Goal: Transaction & Acquisition: Subscribe to service/newsletter

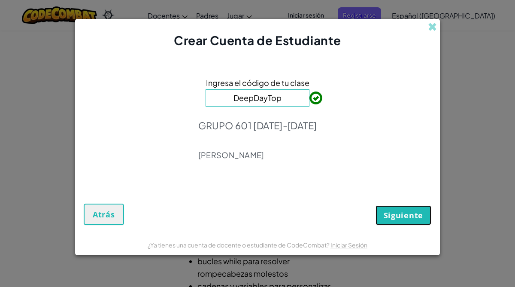
click at [403, 215] on span "Siguiente" at bounding box center [403, 215] width 39 height 10
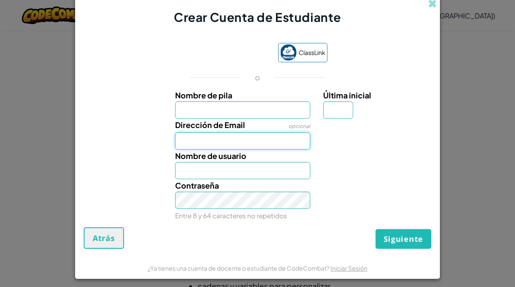
click at [250, 142] on input "Dirección de Email" at bounding box center [243, 140] width 136 height 17
type input "[EMAIL_ADDRESS][DOMAIN_NAME]"
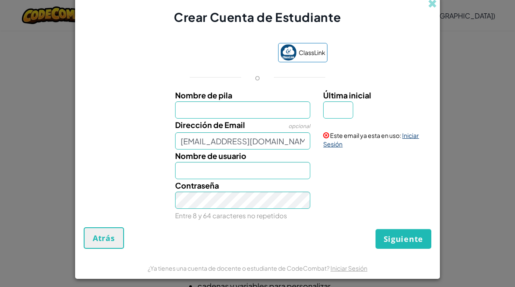
click at [408, 134] on link "Iniciar Sesión" at bounding box center [371, 139] width 96 height 16
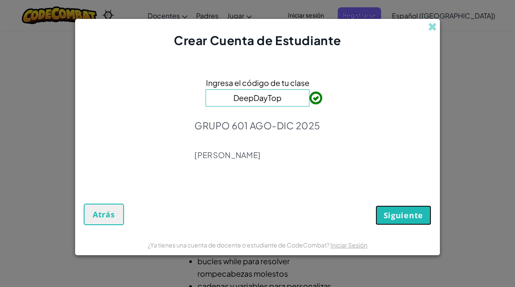
click at [387, 216] on span "Siguiente" at bounding box center [403, 215] width 39 height 10
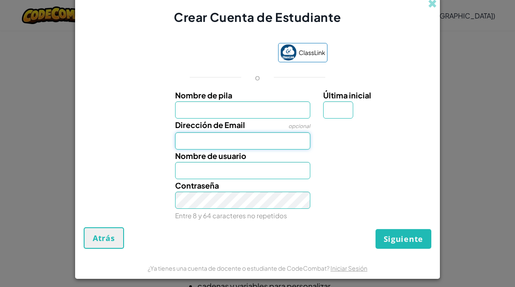
click at [246, 142] on input "Dirección de Email" at bounding box center [243, 140] width 136 height 17
paste input "2R+8hNnm2TJN*me"
type input "2"
click at [204, 139] on input "Dirección de Email" at bounding box center [243, 140] width 136 height 17
type input "[EMAIL_ADDRESS][DOMAIN_NAME]"
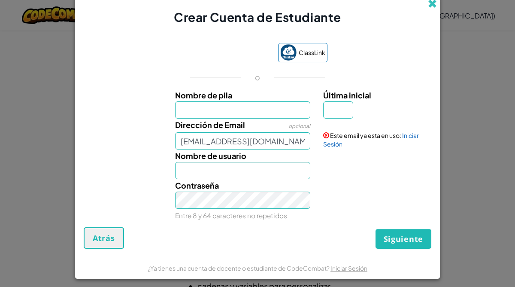
click at [432, 5] on span at bounding box center [432, 3] width 9 height 9
